Goal: Transaction & Acquisition: Purchase product/service

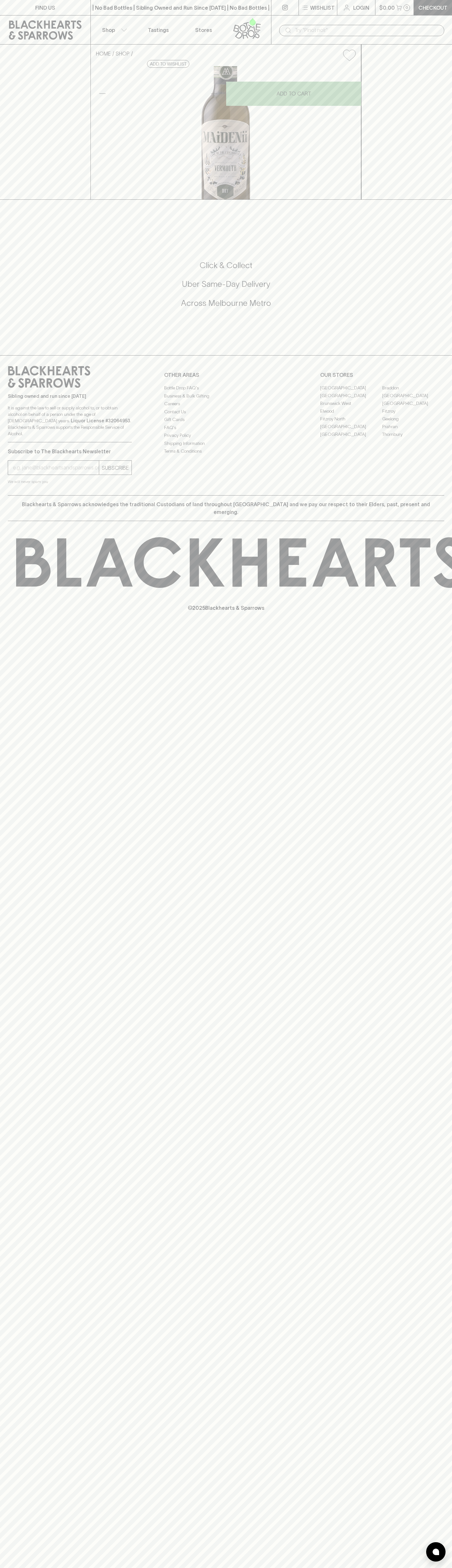
click at [410, 22] on div "​" at bounding box center [361, 30] width 181 height 29
click at [423, 1290] on div "FIND US | No Bad Bottles | Sibling Owned and Run Since 2006 | No Bad Bottles | …" at bounding box center [226, 784] width 452 height 1568
click at [148, 1567] on html "FIND US | No Bad Bottles | Sibling Owned and Run Since 2006 | No Bad Bottles | …" at bounding box center [226, 784] width 452 height 1568
click at [18, 153] on div "HOME SHOP Maidenii Dry Vermouth (Half Bottle) $32.00 Add to wishlist No Further…" at bounding box center [226, 122] width 452 height 155
